Goal: Find specific page/section: Find specific page/section

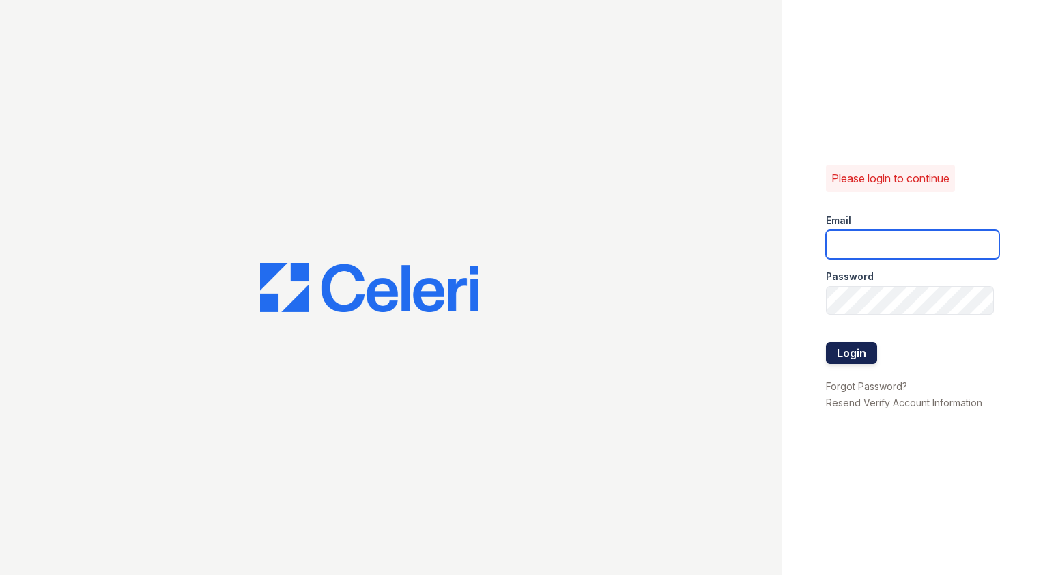
type input "[EMAIL_ADDRESS][DOMAIN_NAME]"
click at [860, 354] on button "Login" at bounding box center [851, 353] width 51 height 22
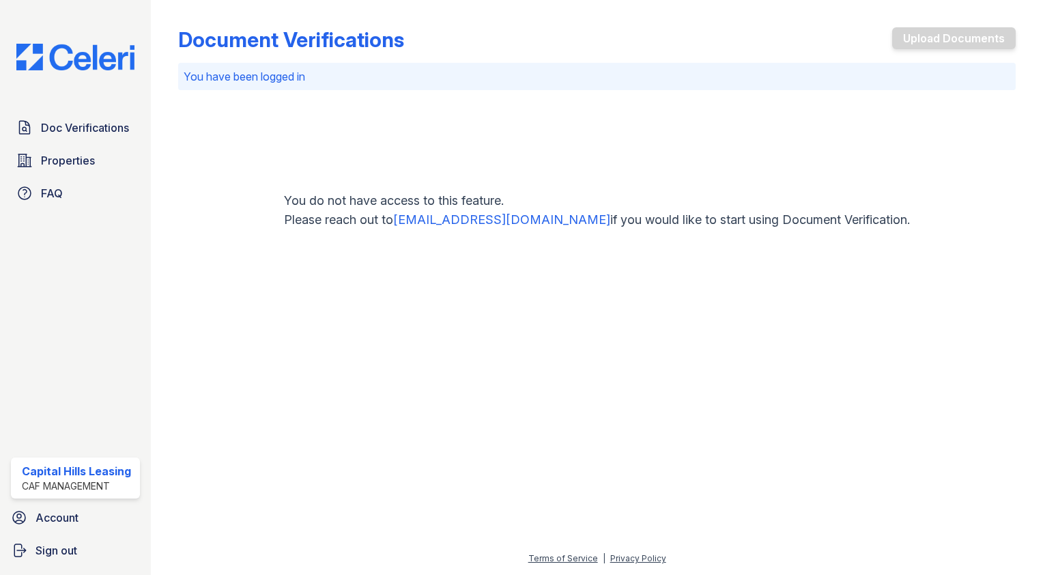
click at [860, 354] on div "Doc Verifications Properties FAQ Capital Hills Leasing CAF Management Account S…" at bounding box center [521, 287] width 1043 height 575
click at [73, 120] on span "Doc Verifications" at bounding box center [85, 127] width 88 height 16
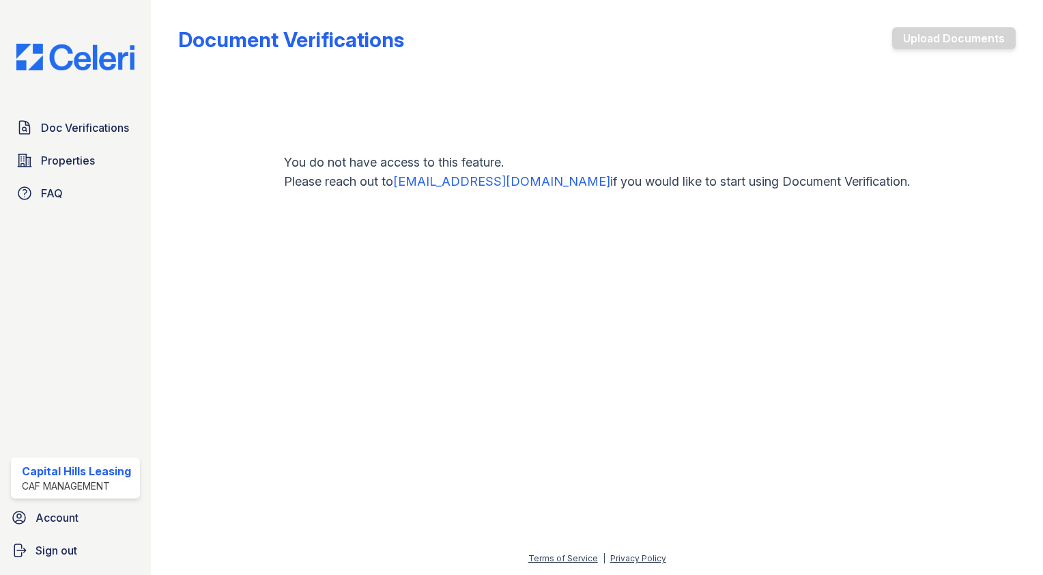
click at [606, 148] on div "You do not have access to this feature. Please reach out to support@getceleri.c…" at bounding box center [597, 172] width 838 height 219
click at [95, 474] on div "Capital Hills Leasing" at bounding box center [76, 471] width 109 height 16
drag, startPoint x: 55, startPoint y: 157, endPoint x: 69, endPoint y: 141, distance: 21.8
click at [69, 141] on link "Doc Verifications" at bounding box center [75, 127] width 129 height 27
